Goal: Task Accomplishment & Management: Manage account settings

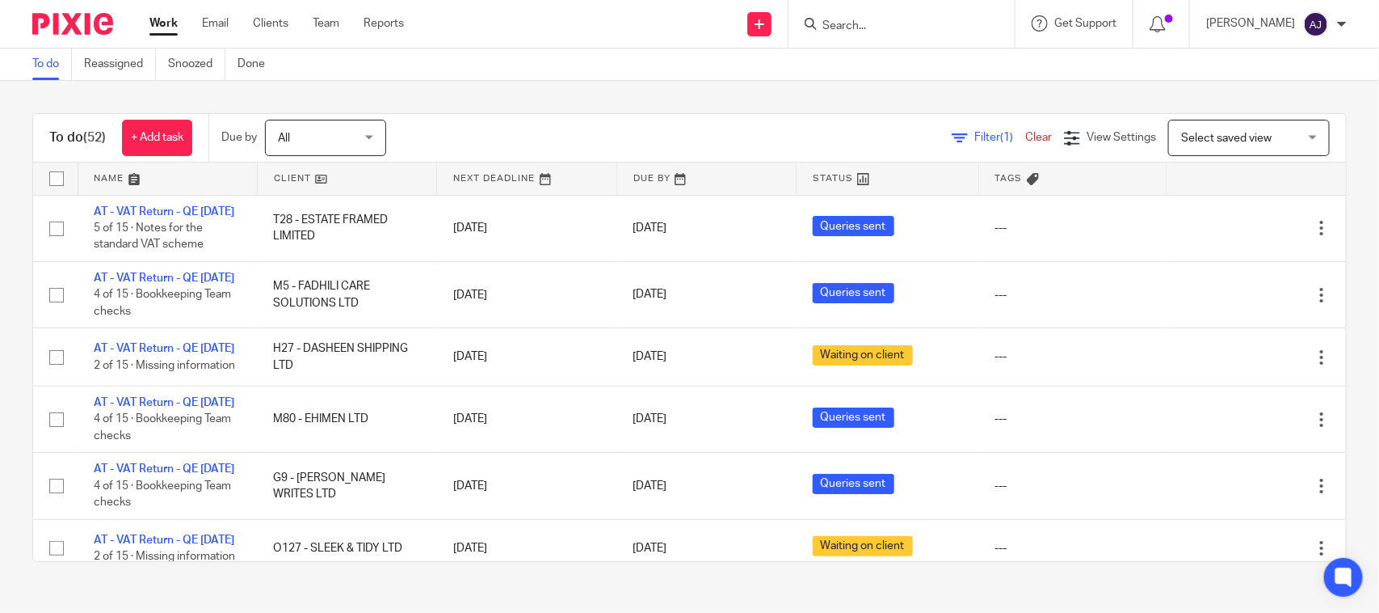
scroll to position [707, 0]
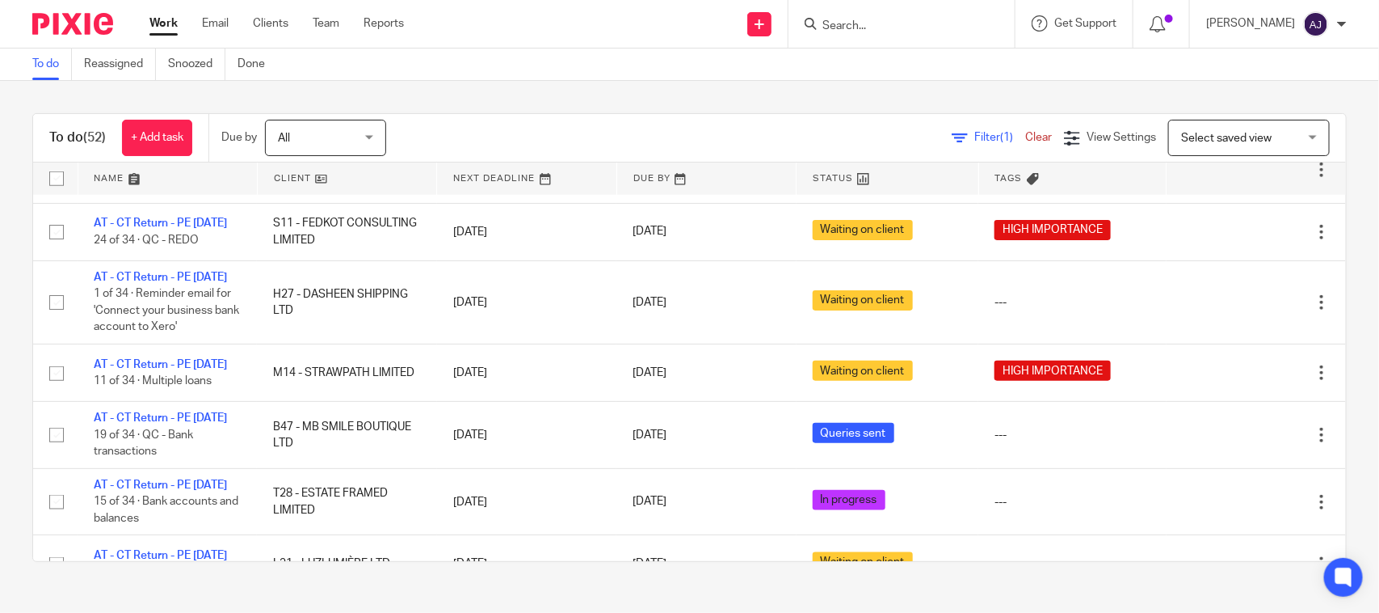
click at [575, 105] on div "To do (52) + Add task Due by All All Today Tomorrow This week Next week This mo…" at bounding box center [689, 337] width 1379 height 513
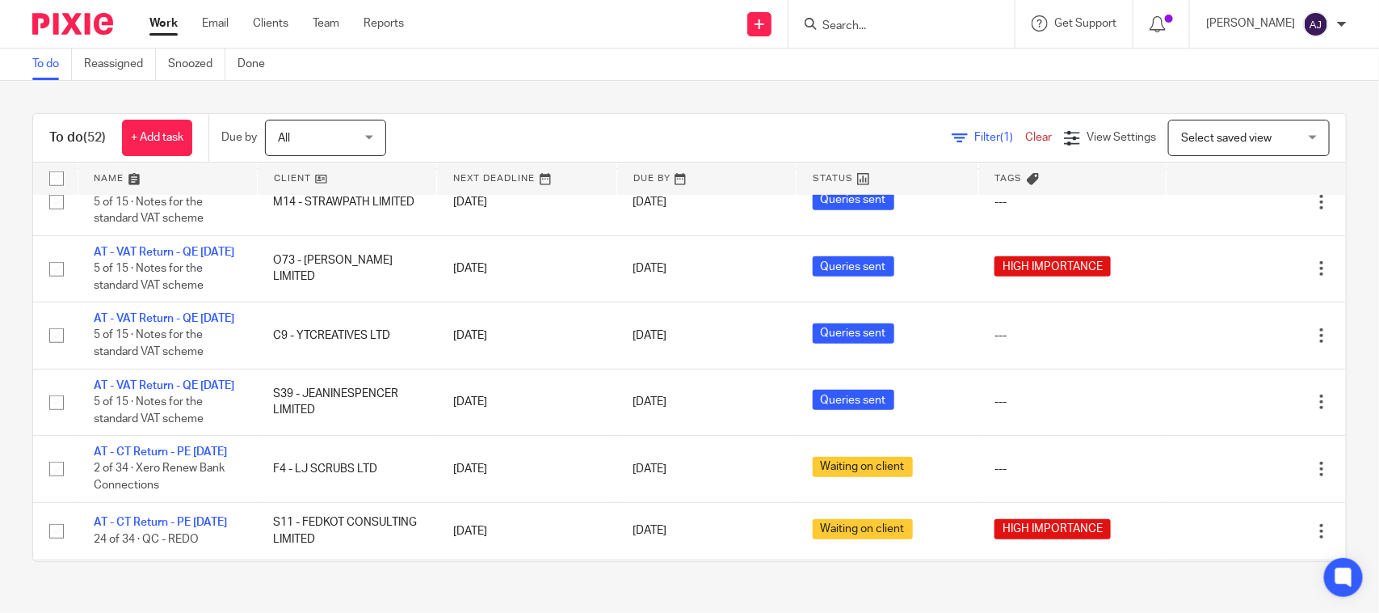
scroll to position [404, 0]
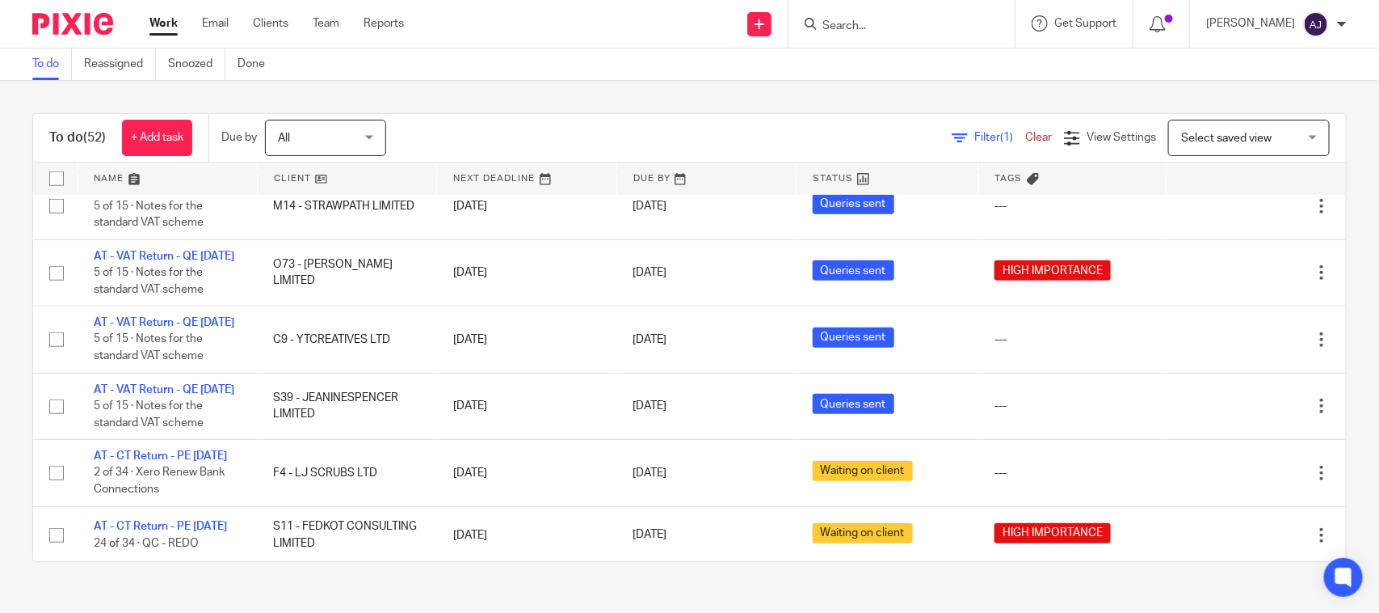
click at [532, 99] on div "To do (52) + Add task Due by All All Today Tomorrow This week Next week This mo…" at bounding box center [689, 337] width 1379 height 513
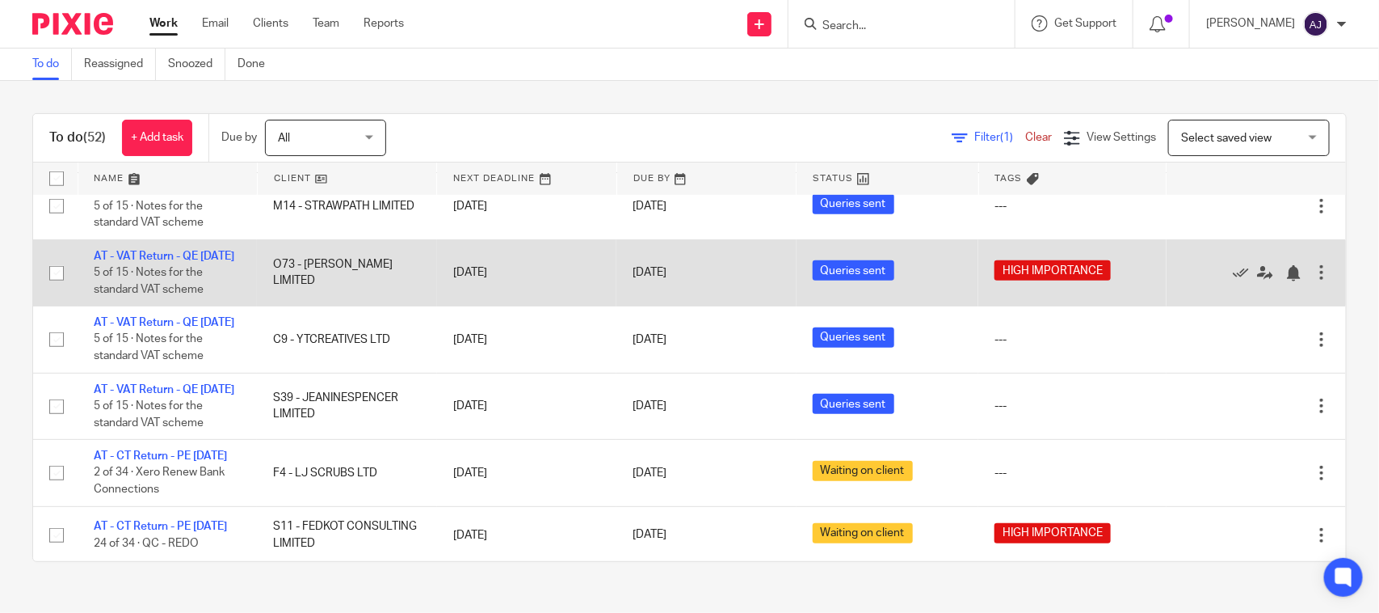
click at [158, 305] on td "AT - VAT Return - QE 31-07-2025 5 of 15 · Notes for the standard VAT scheme" at bounding box center [167, 272] width 179 height 66
click at [162, 305] on td "AT - VAT Return - QE 31-07-2025 5 of 15 · Notes for the standard VAT scheme" at bounding box center [167, 272] width 179 height 66
click at [162, 262] on link "AT - VAT Return - QE 31-07-2025" at bounding box center [164, 256] width 141 height 11
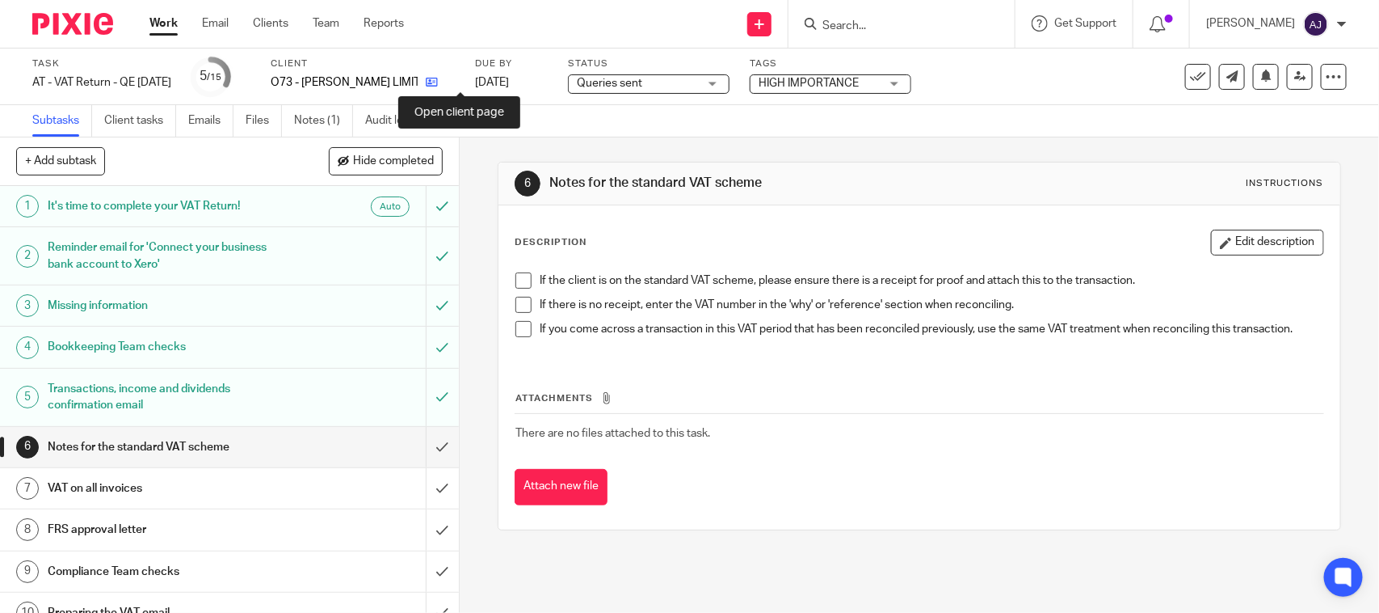
click at [438, 81] on icon at bounding box center [432, 82] width 12 height 12
